Goal: Find specific page/section: Find specific page/section

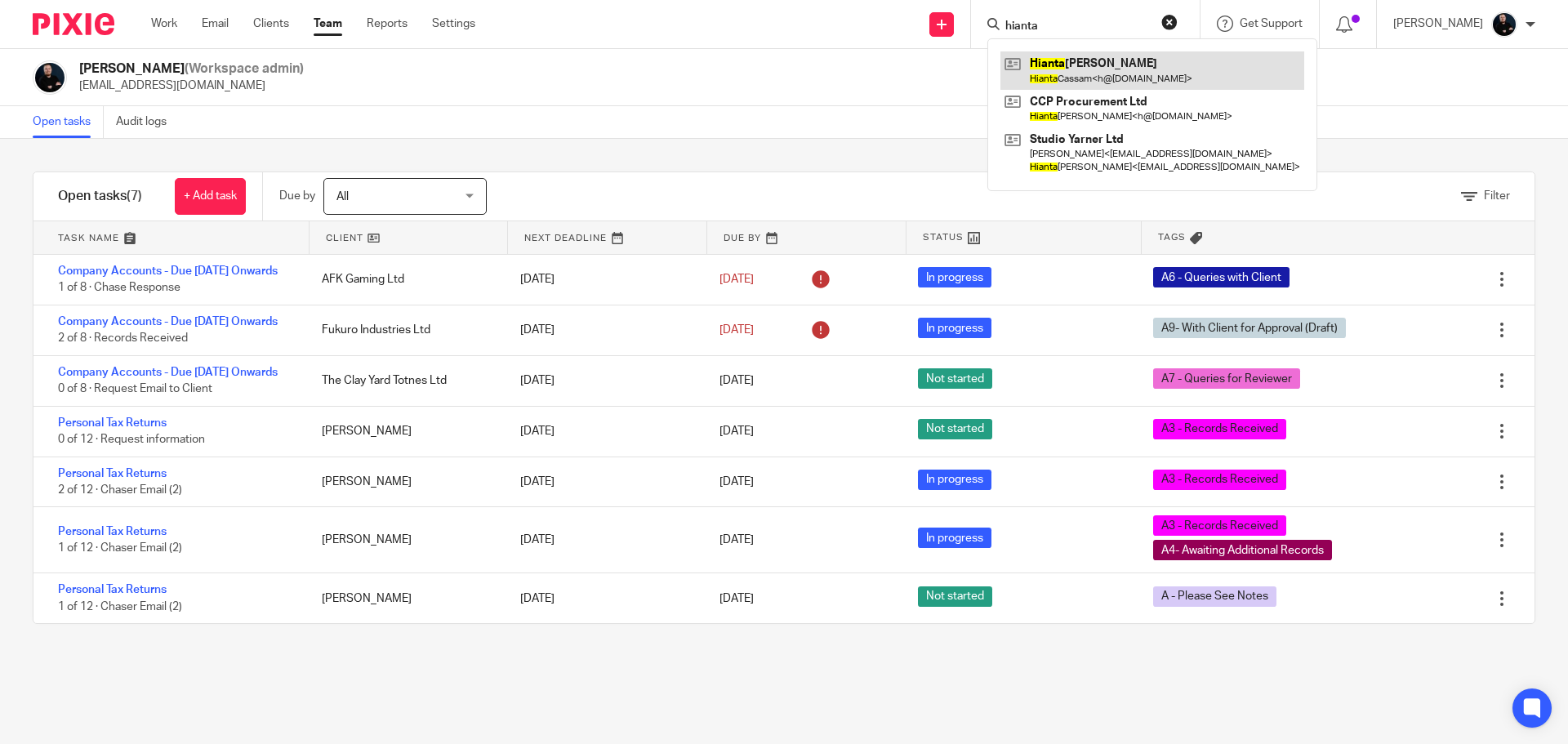
type input "hianta"
click at [1091, 70] on link at bounding box center [1152, 71] width 304 height 38
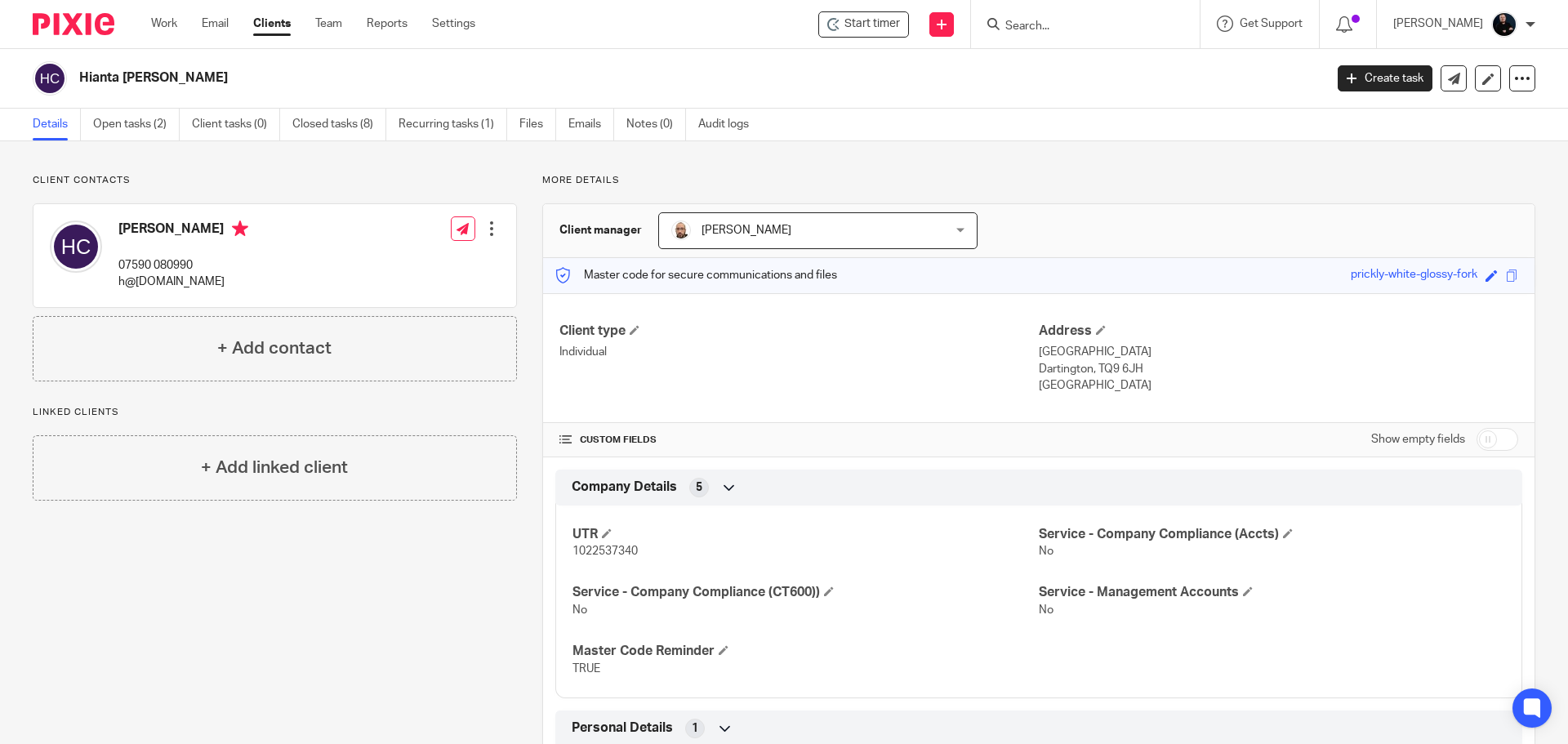
click at [1147, 27] on input "Search" at bounding box center [1077, 27] width 147 height 15
type input "ccp"
click at [1122, 62] on link at bounding box center [1119, 71] width 239 height 38
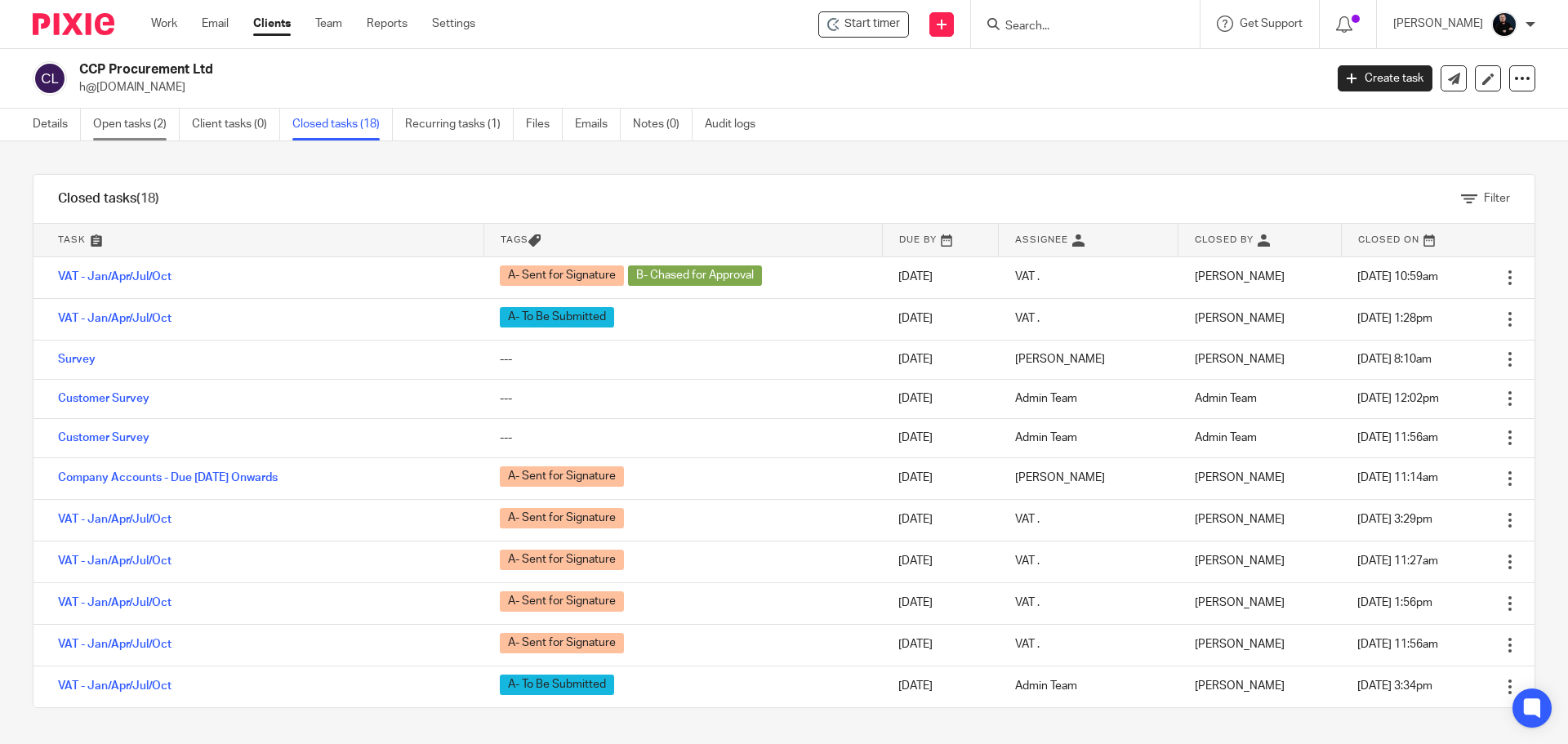
click at [114, 127] on link "Open tasks (2)" at bounding box center [136, 124] width 87 height 32
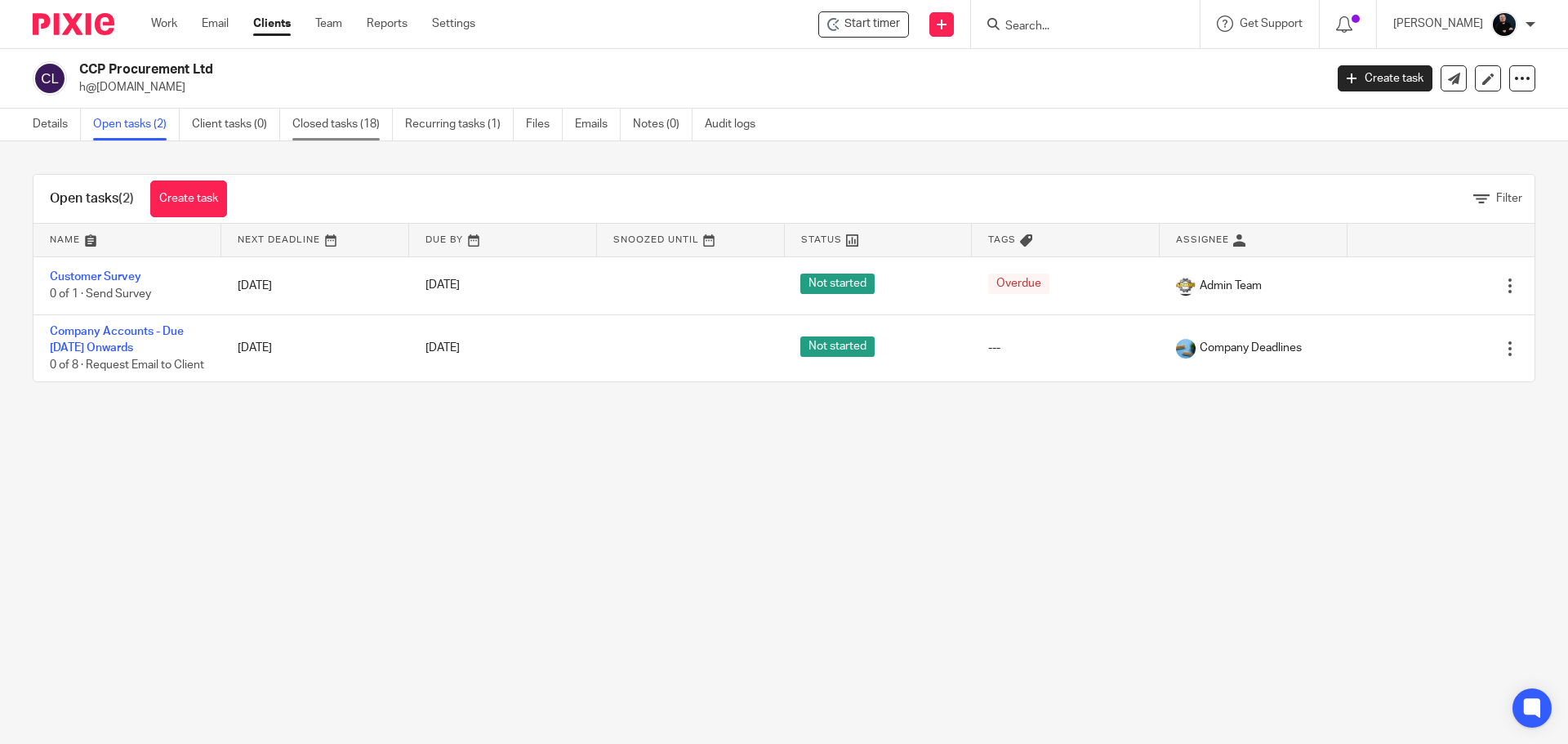
click at [339, 133] on link "Closed tasks (18)" at bounding box center [343, 124] width 101 height 32
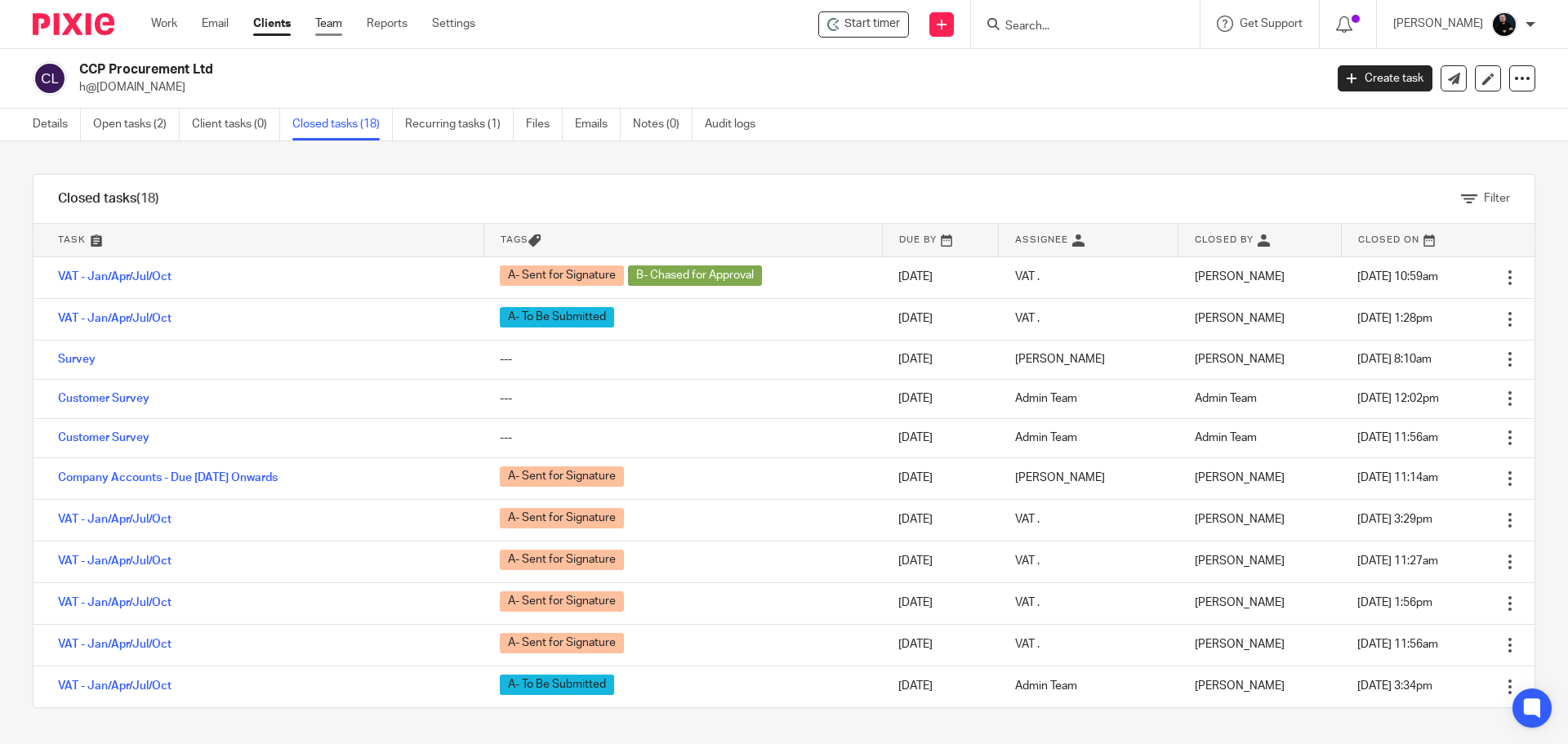
click at [325, 25] on link "Team" at bounding box center [328, 23] width 27 height 16
